Goal: Task Accomplishment & Management: Use online tool/utility

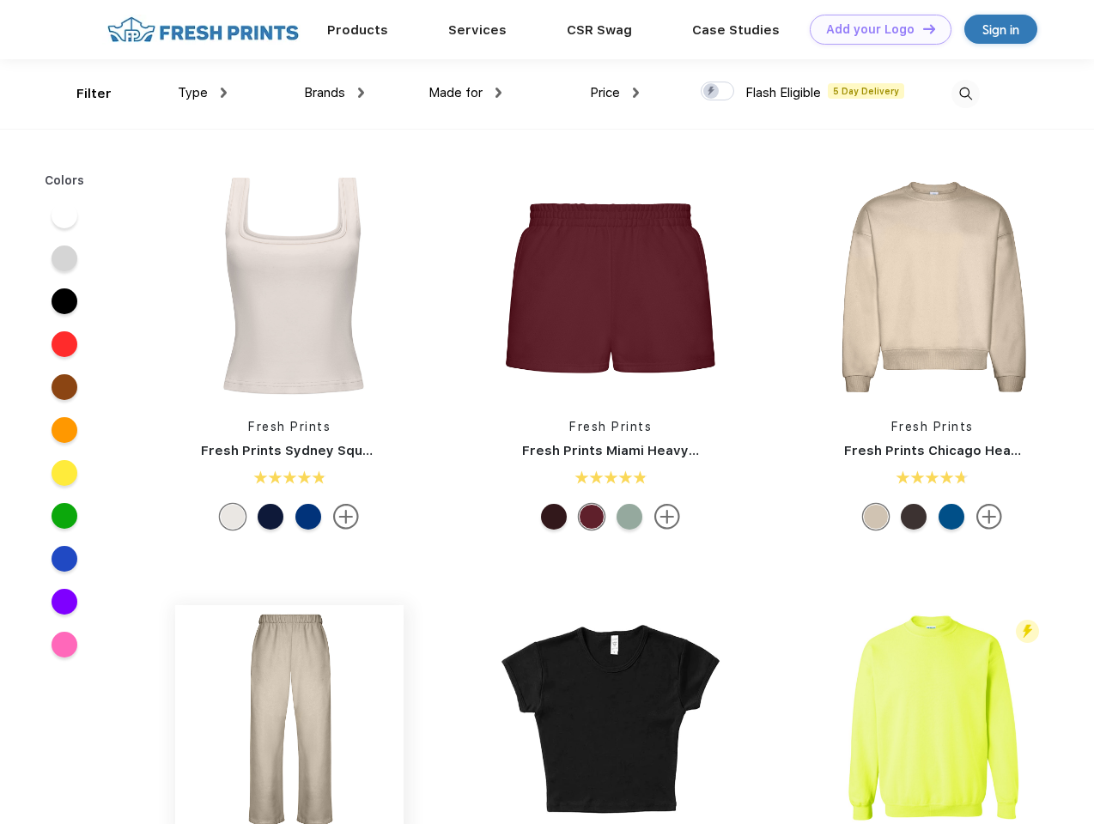
scroll to position [1, 0]
click at [874, 29] on link "Add your Logo Design Tool" at bounding box center [880, 30] width 142 height 30
click at [0, 0] on div "Design Tool" at bounding box center [0, 0] width 0 height 0
click at [921, 28] on link "Add your Logo Design Tool" at bounding box center [880, 30] width 142 height 30
click at [82, 94] on div "Filter" at bounding box center [93, 94] width 35 height 20
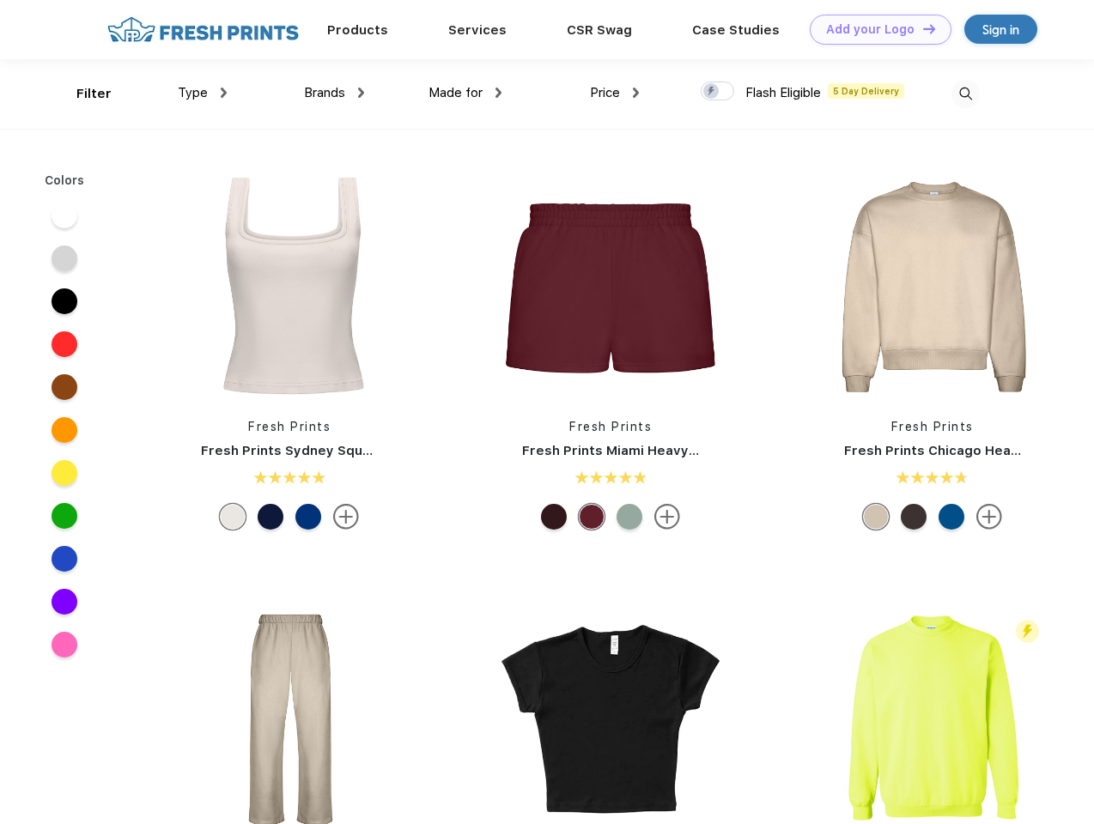
click at [203, 93] on span "Type" at bounding box center [193, 92] width 30 height 15
click at [334, 93] on span "Brands" at bounding box center [324, 92] width 41 height 15
click at [465, 93] on span "Made for" at bounding box center [455, 92] width 54 height 15
click at [615, 93] on span "Price" at bounding box center [605, 92] width 30 height 15
click at [718, 92] on div at bounding box center [716, 91] width 33 height 19
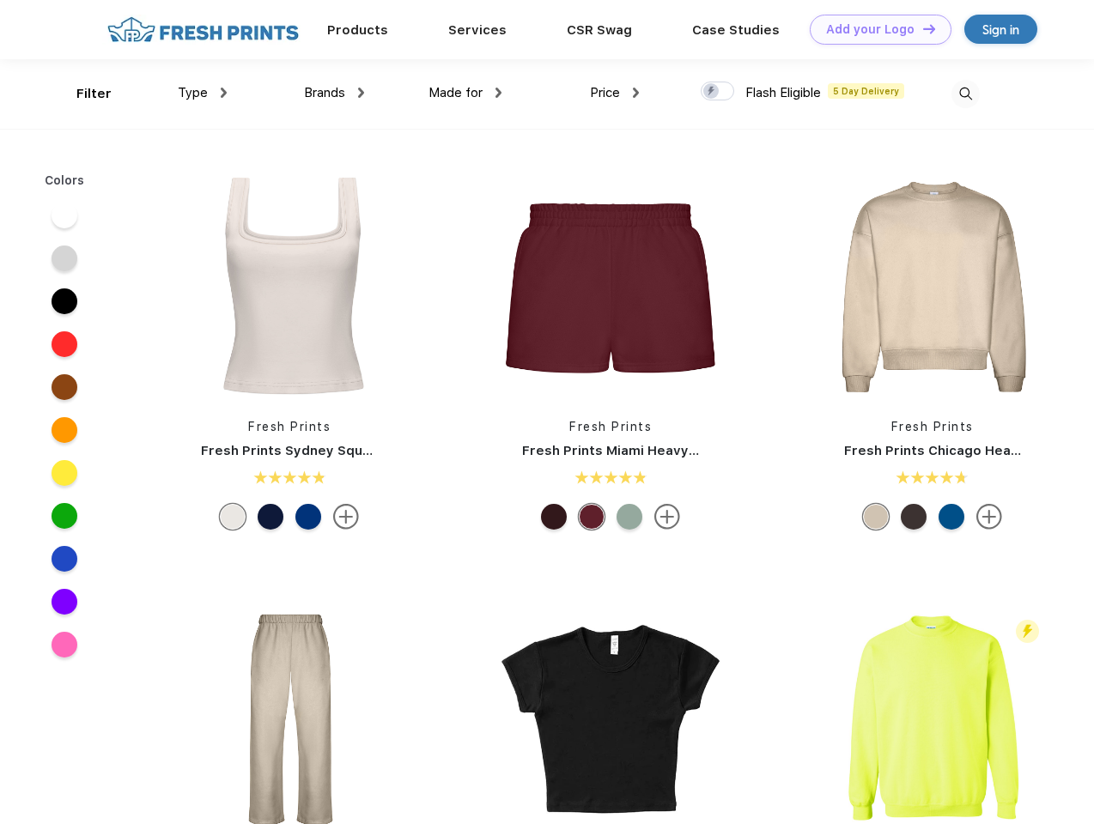
click at [712, 92] on input "checkbox" at bounding box center [705, 86] width 11 height 11
click at [965, 94] on img at bounding box center [965, 94] width 28 height 28
